Goal: Communication & Community: Share content

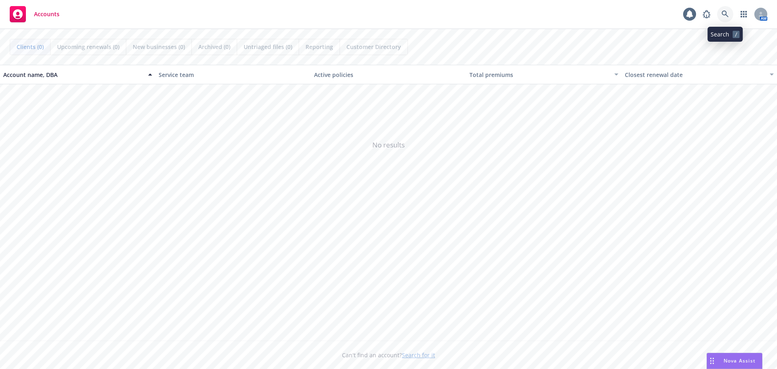
click at [723, 12] on icon at bounding box center [724, 14] width 7 height 7
click at [742, 359] on span "Nova Assist" at bounding box center [739, 360] width 32 height 7
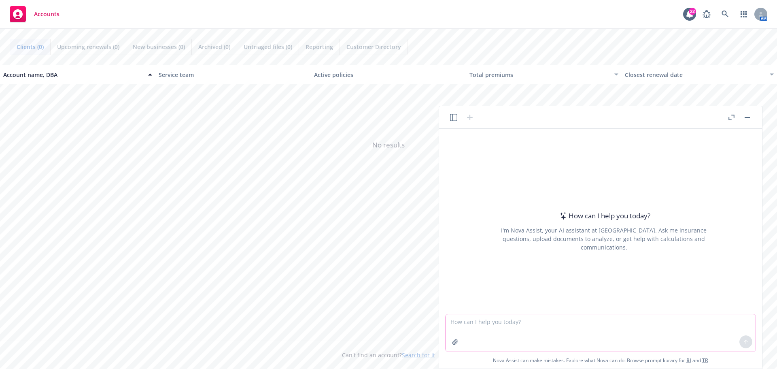
click at [484, 316] on textarea at bounding box center [600, 332] width 310 height 37
paste textarea "@channel HI Team, wanted to let you know that [PERSON_NAME] has resigned and he…"
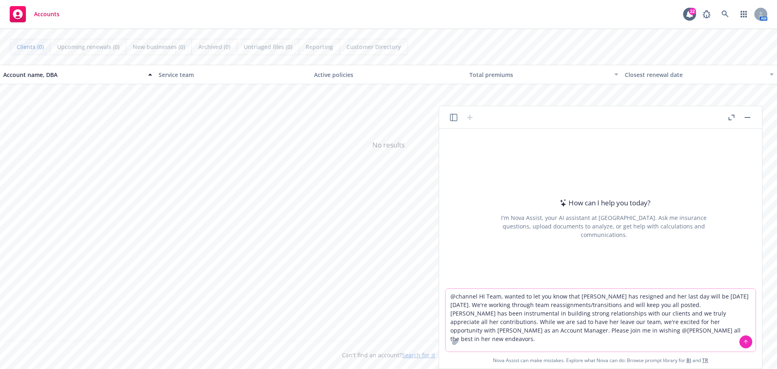
drag, startPoint x: 477, startPoint y: 296, endPoint x: 374, endPoint y: 296, distance: 103.2
click at [374, 296] on body "Accounts 22 AM Clients (0) Upcoming renewals (0) New businesses (0) Archived (0…" at bounding box center [388, 184] width 777 height 369
drag, startPoint x: 611, startPoint y: 331, endPoint x: 568, endPoint y: 331, distance: 42.1
click at [568, 331] on textarea "HI Team, wanted to let you know that [PERSON_NAME] has resigned and her last da…" at bounding box center [600, 319] width 310 height 63
type textarea "HI Team, wanted to let you know that [PERSON_NAME] has resigned and her last da…"
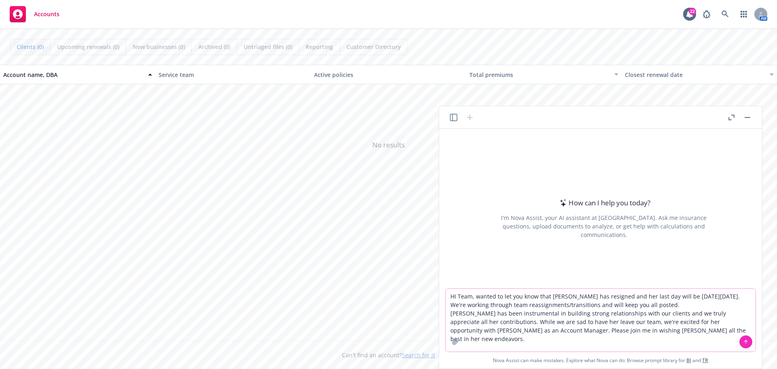
click at [742, 343] on button at bounding box center [745, 341] width 13 height 13
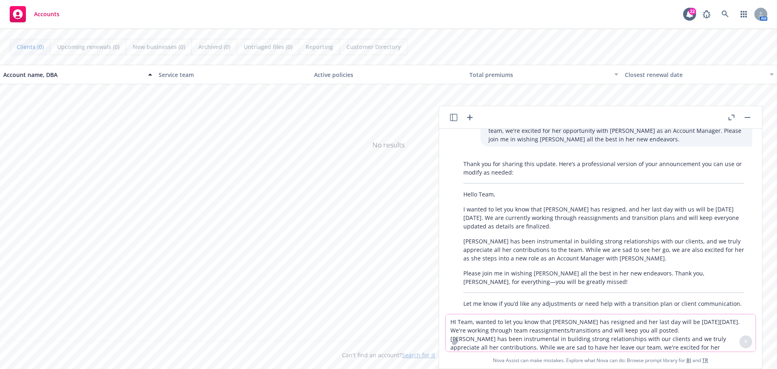
scroll to position [63, 0]
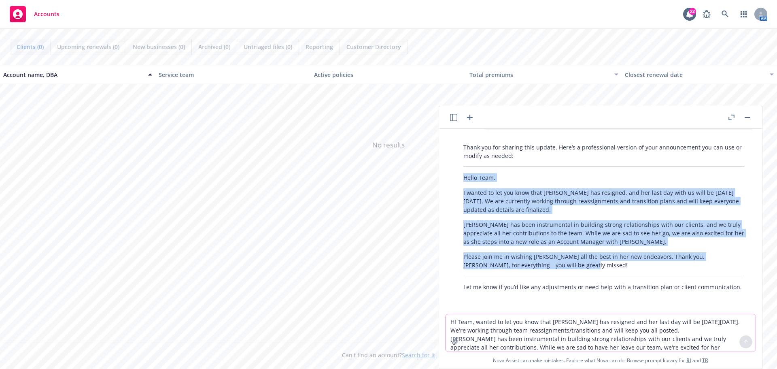
drag, startPoint x: 539, startPoint y: 266, endPoint x: 459, endPoint y: 177, distance: 119.2
click at [459, 177] on div "Thank you for sharing this update. Here’s a professional version of your announ…" at bounding box center [603, 217] width 297 height 155
copy div "Hello Team, I wanted to let you know that [PERSON_NAME] has resigned, and her l…"
